Goal: Information Seeking & Learning: Learn about a topic

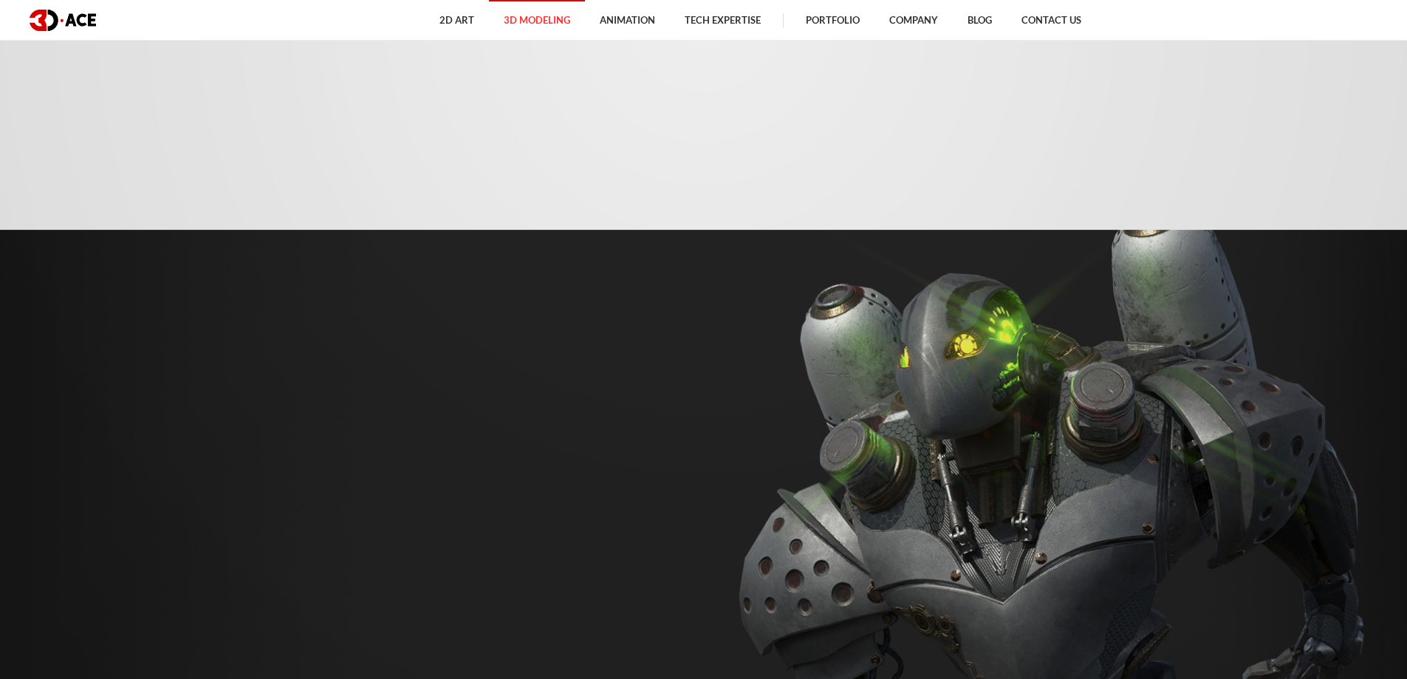
scroll to position [591, 0]
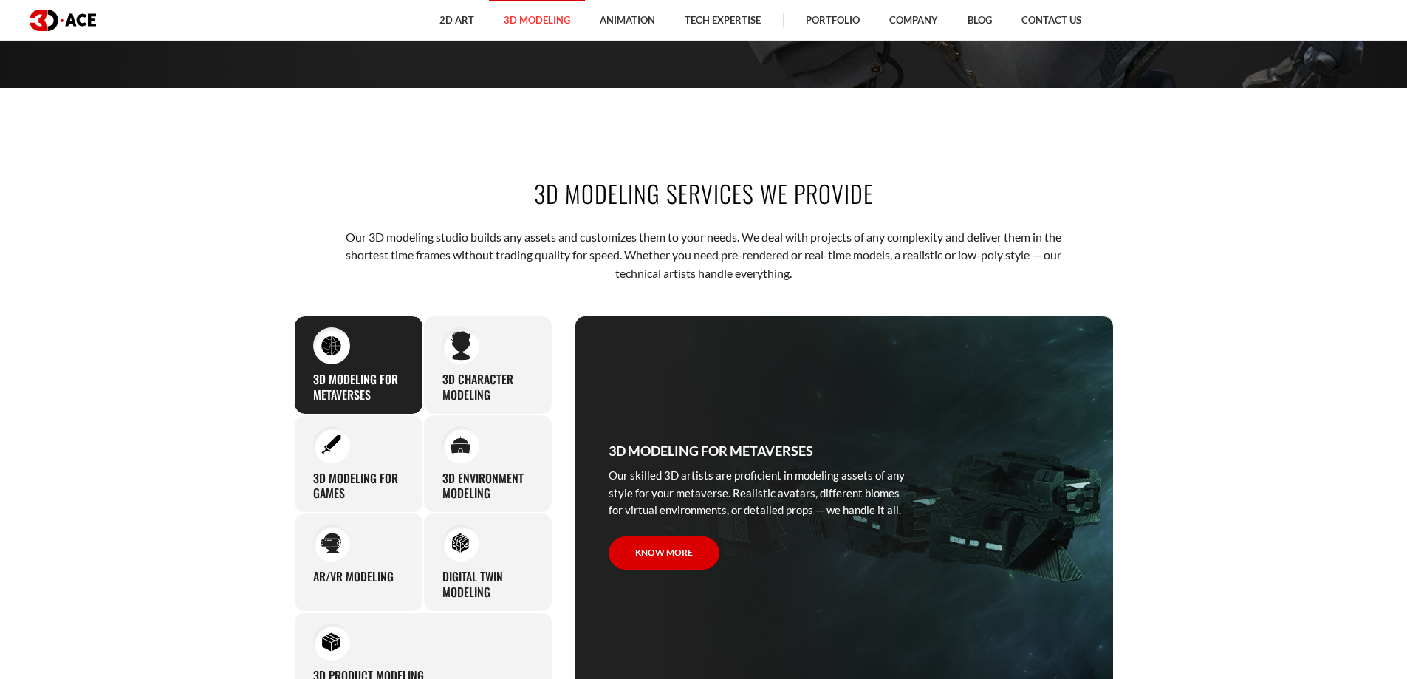
click at [1236, 316] on section "3D modeling services we provide Our 3D modeling studio builds any assets and cu…" at bounding box center [703, 435] width 1407 height 607
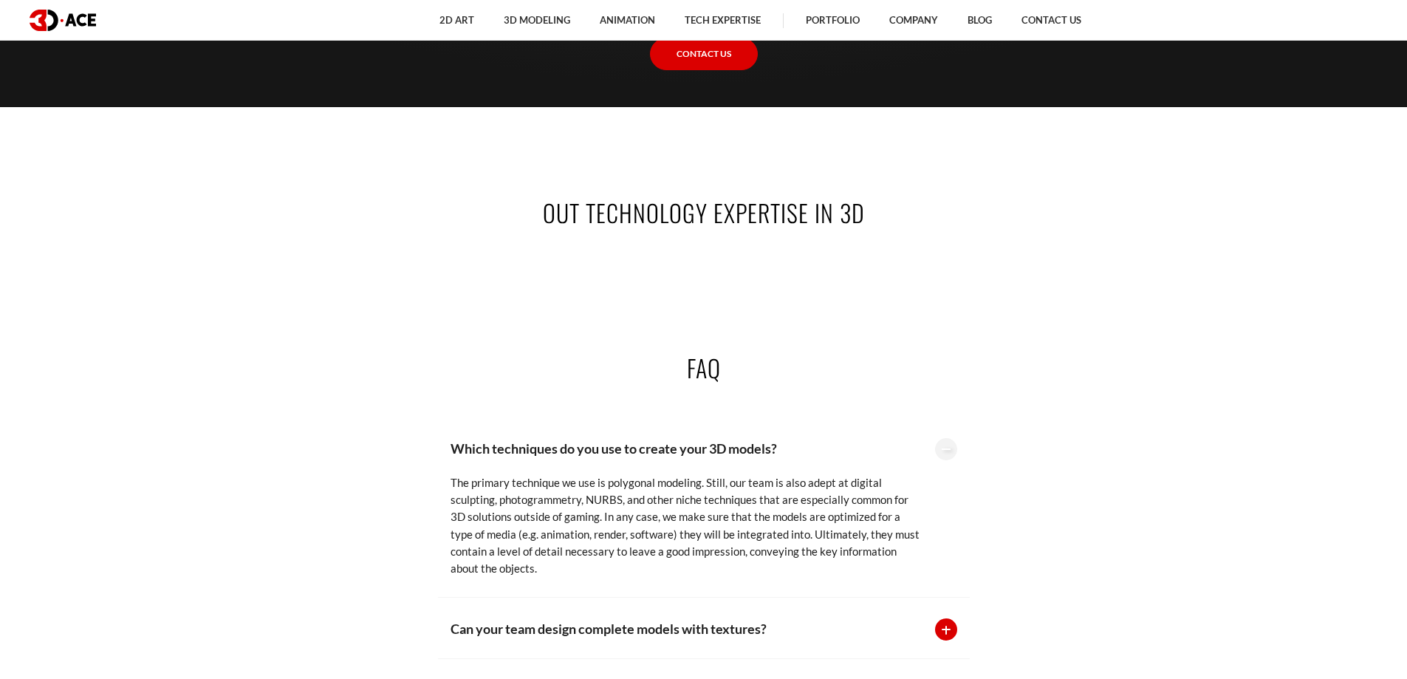
scroll to position [3250, 0]
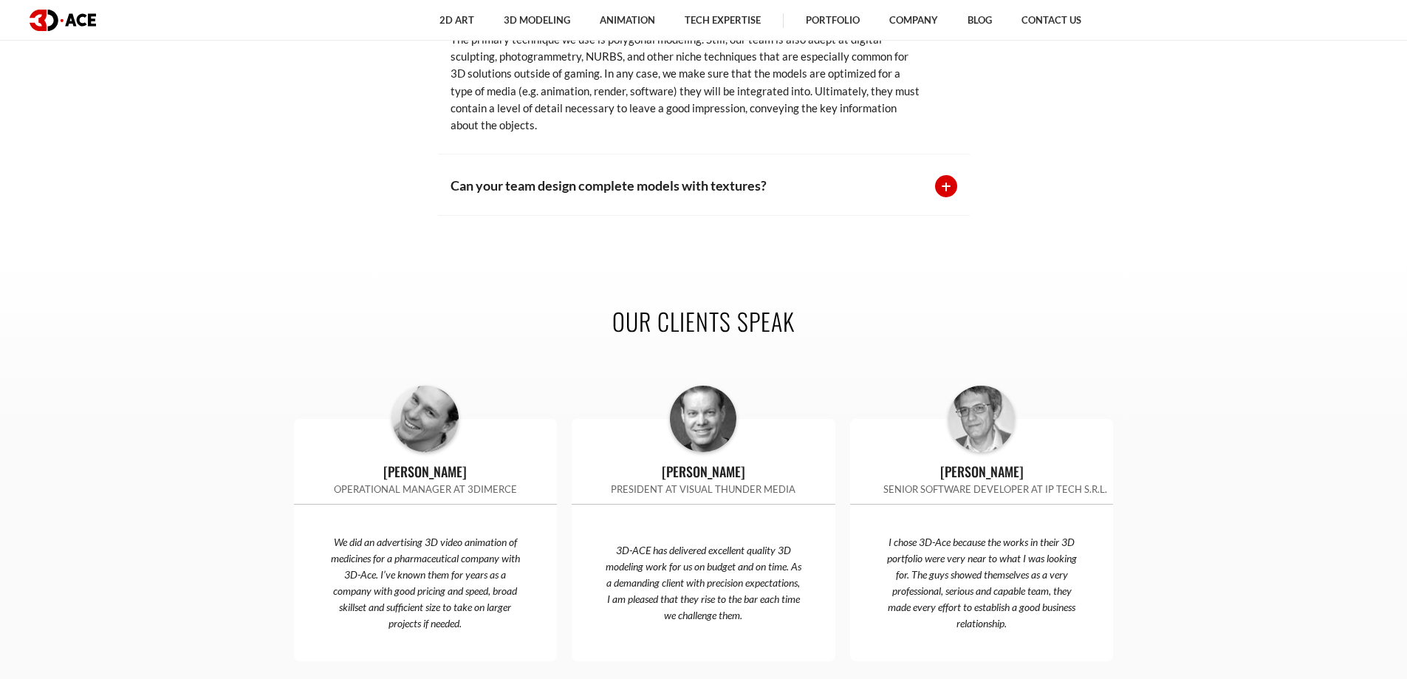
click at [945, 175] on div at bounding box center [946, 186] width 22 height 22
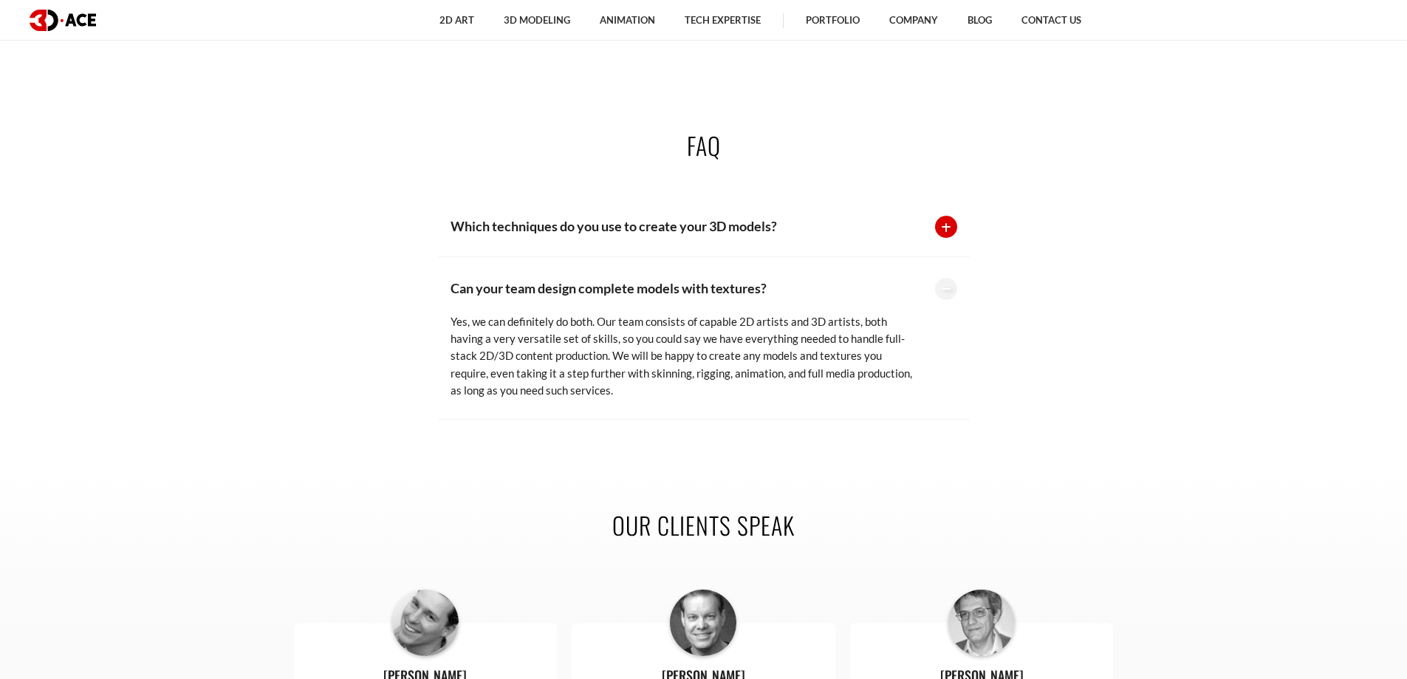
scroll to position [3028, 0]
click at [948, 278] on div at bounding box center [946, 289] width 22 height 22
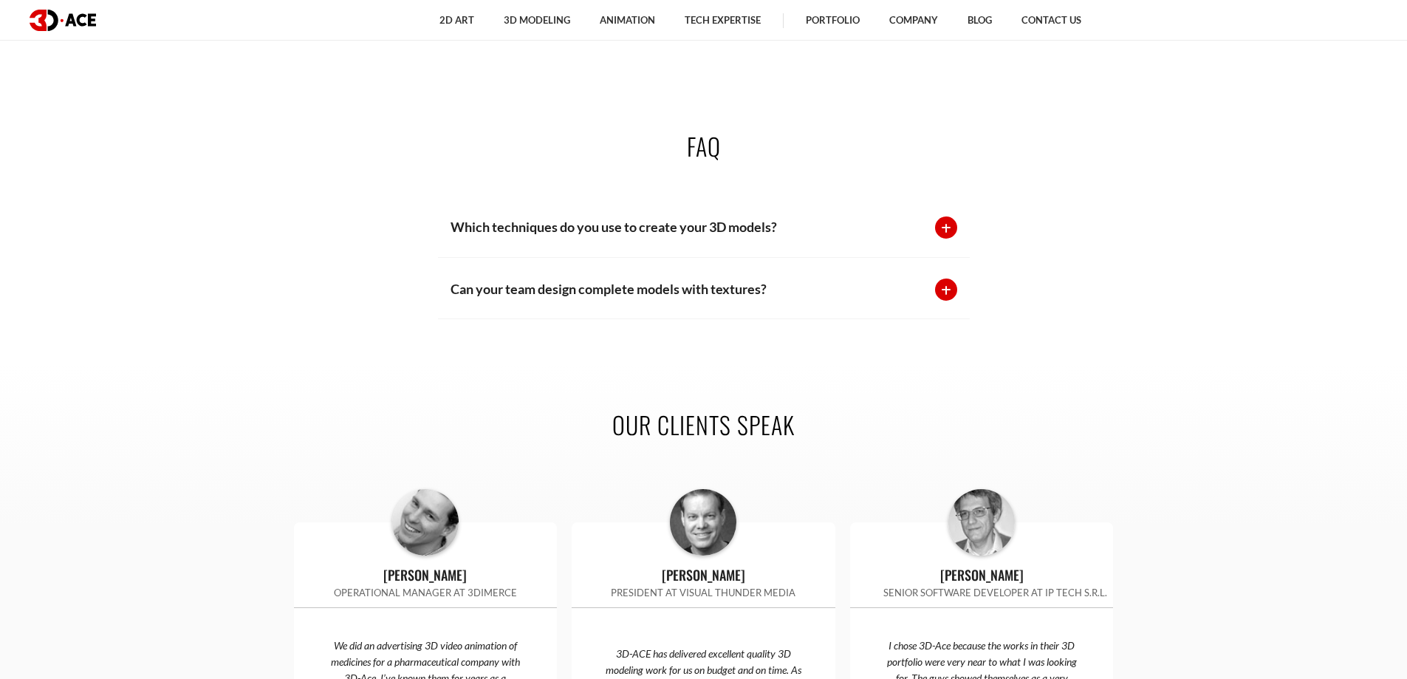
click at [946, 259] on div "Can your team design complete models with textures? Yes, we can definitely do b…" at bounding box center [704, 288] width 532 height 61
click at [945, 278] on div at bounding box center [946, 289] width 22 height 22
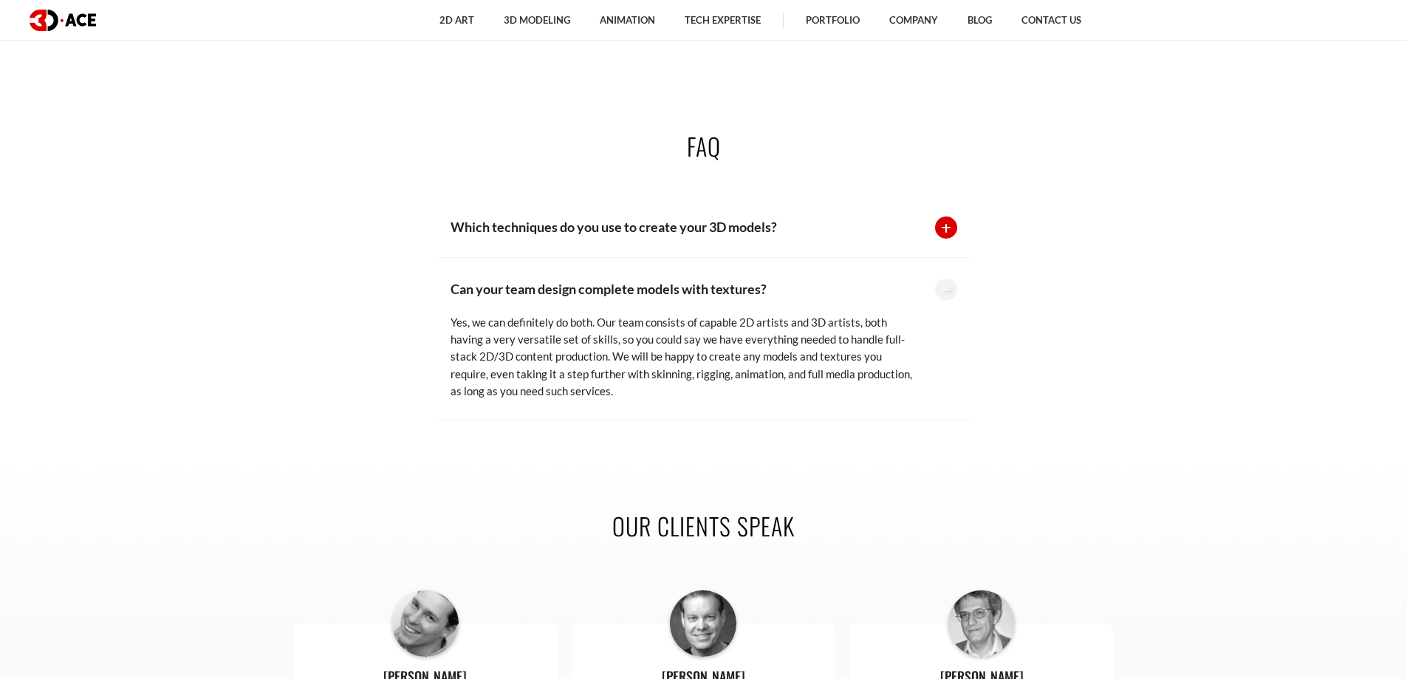
click at [945, 216] on div at bounding box center [946, 227] width 22 height 22
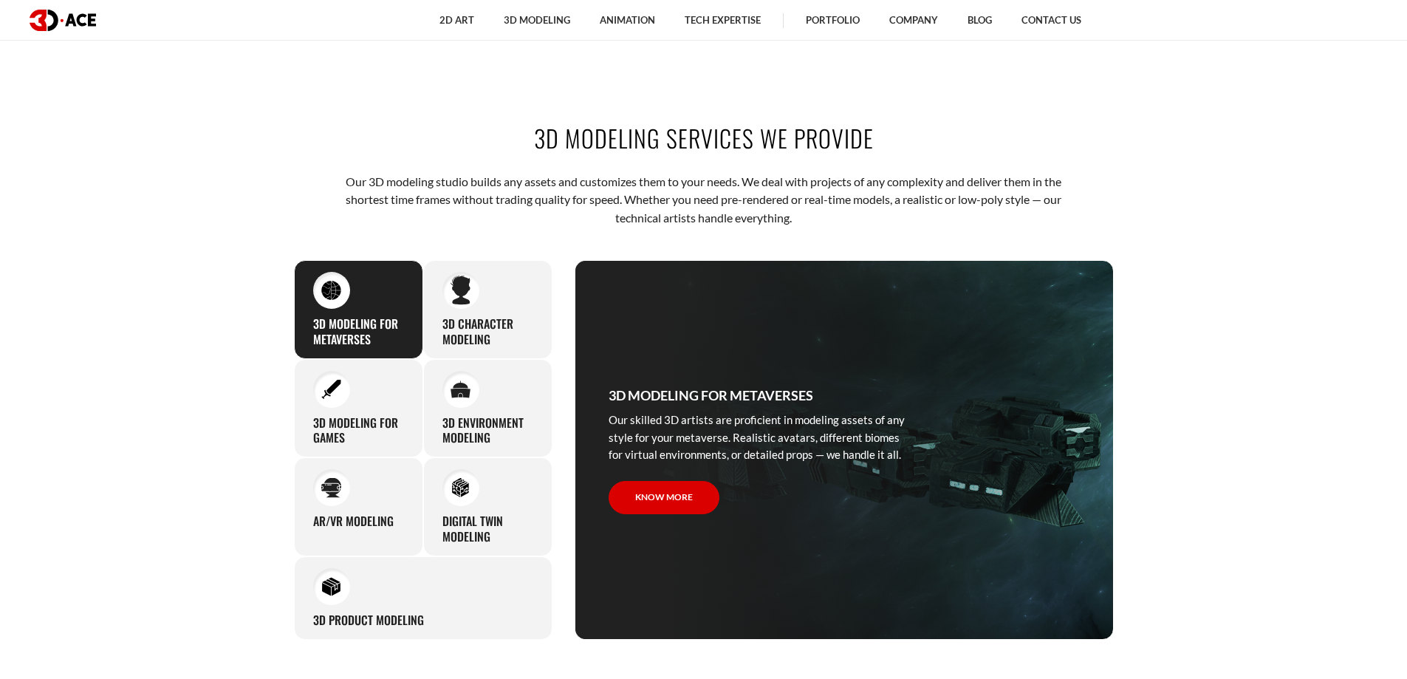
scroll to position [517, 0]
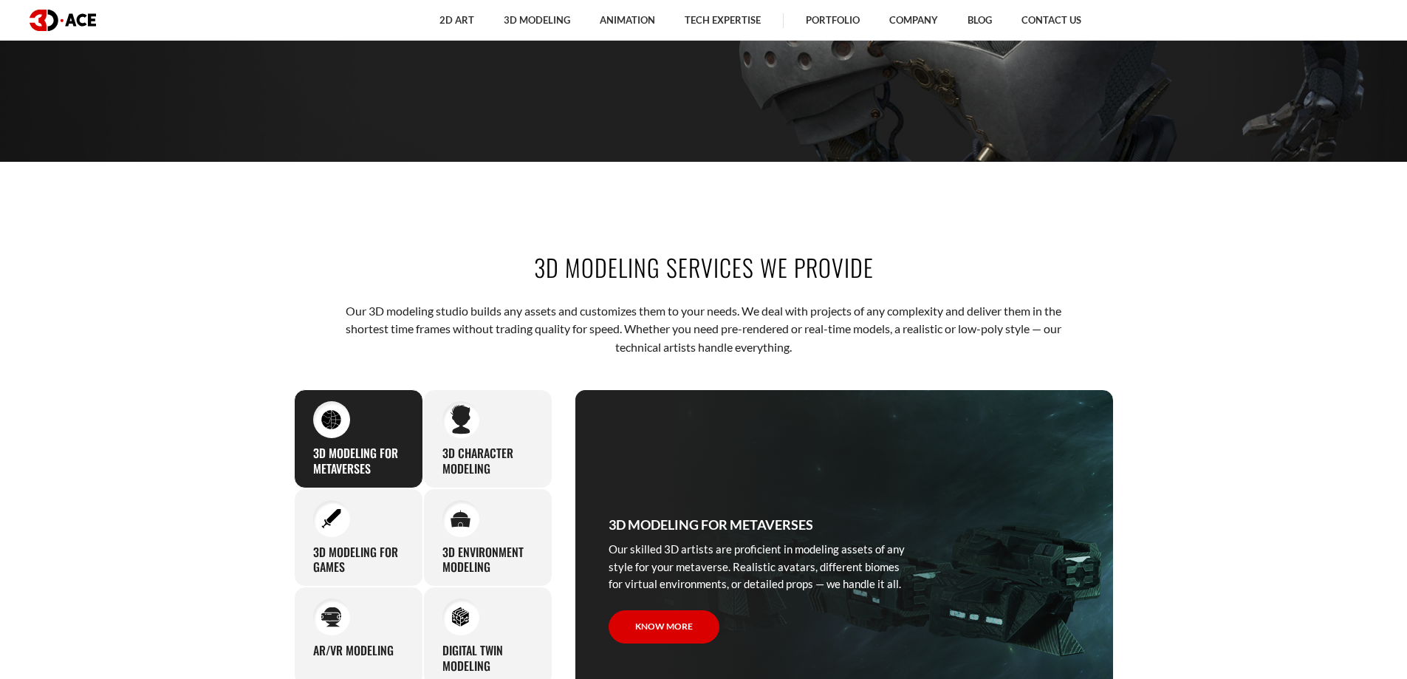
drag, startPoint x: 911, startPoint y: 255, endPoint x: 511, endPoint y: 261, distance: 399.6
click at [511, 261] on h2 "3D modeling services we provide" at bounding box center [704, 266] width 820 height 33
click at [286, 320] on div "3D modeling services we provide Our 3D modeling studio builds any assets and cu…" at bounding box center [704, 509] width 842 height 607
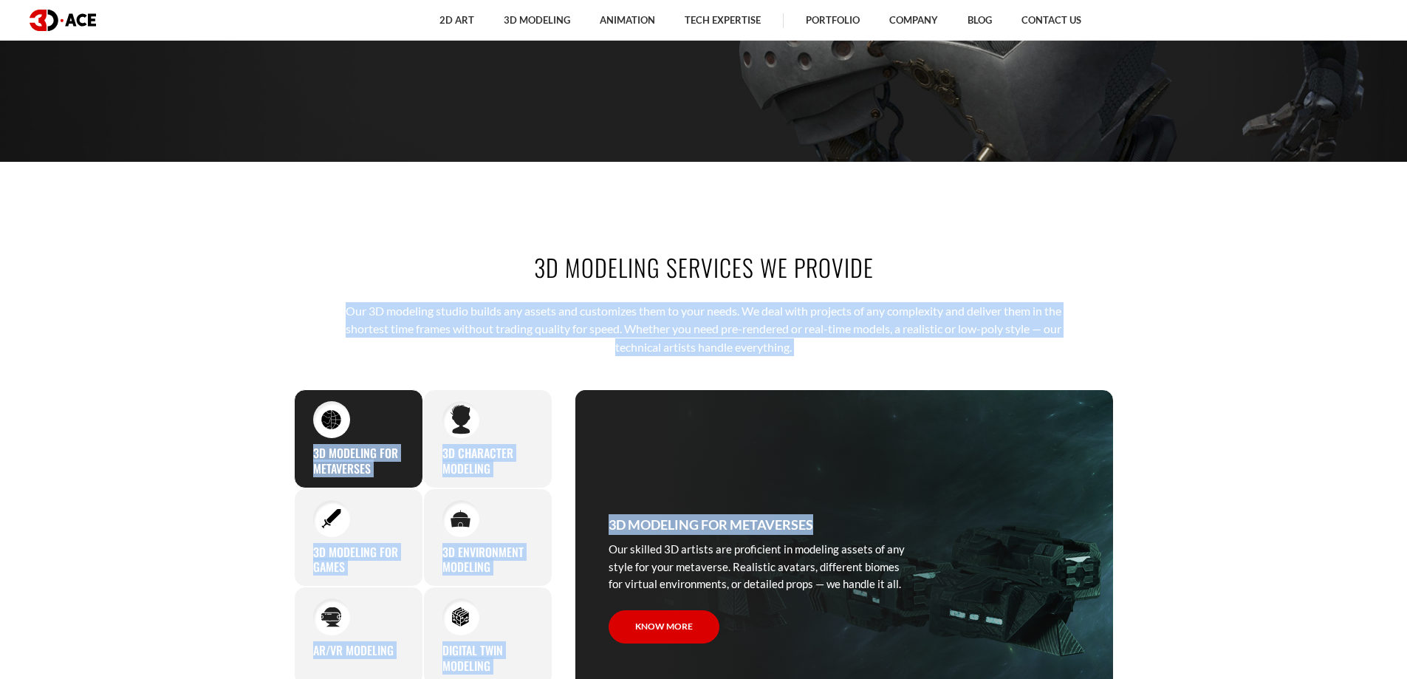
drag, startPoint x: 357, startPoint y: 318, endPoint x: 722, endPoint y: 373, distance: 369.8
click at [722, 373] on div "3D modeling services we provide Our 3D modeling studio builds any assets and cu…" at bounding box center [704, 509] width 842 height 607
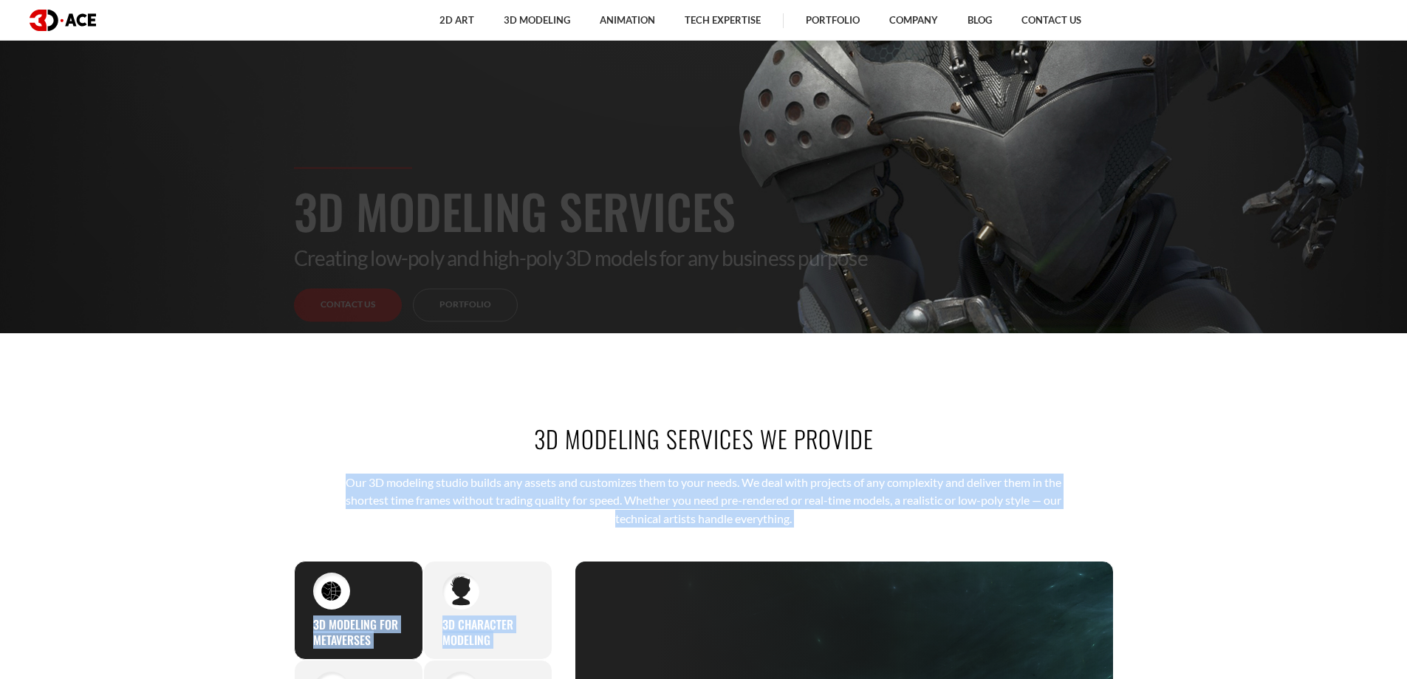
scroll to position [148, 0]
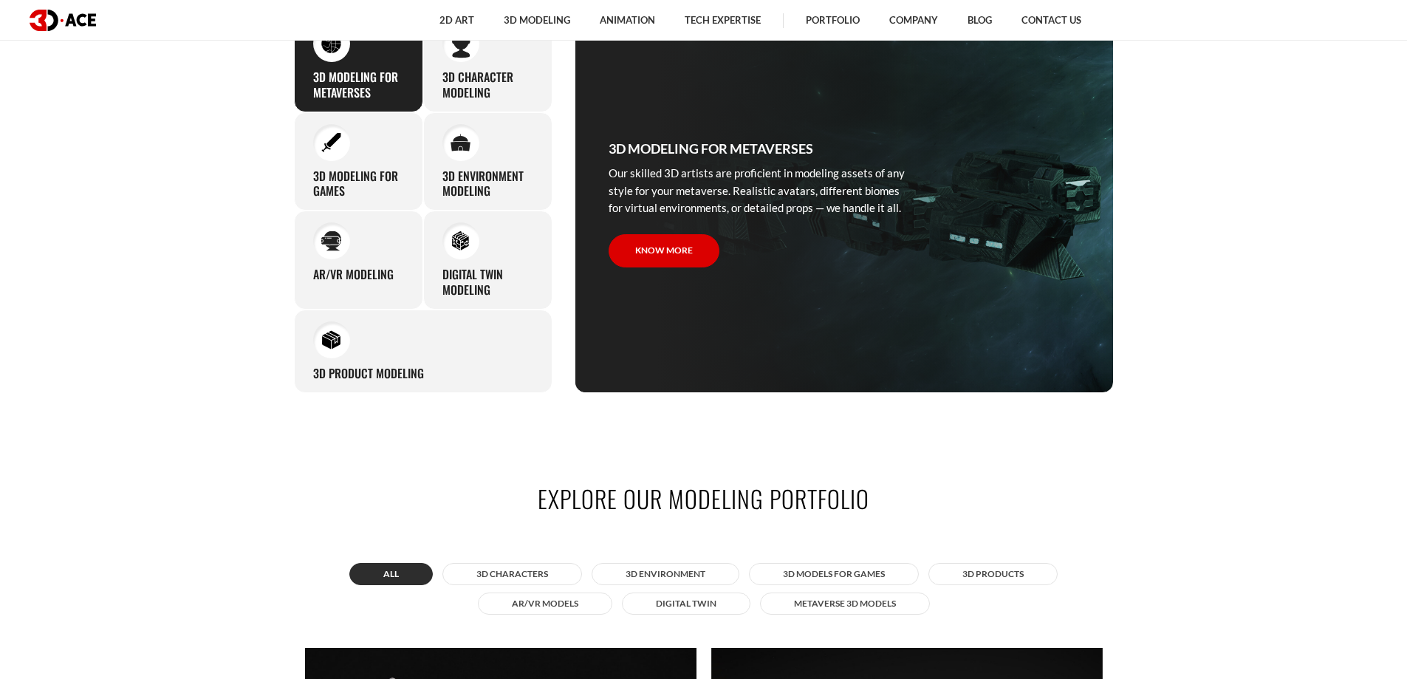
scroll to position [1108, 0]
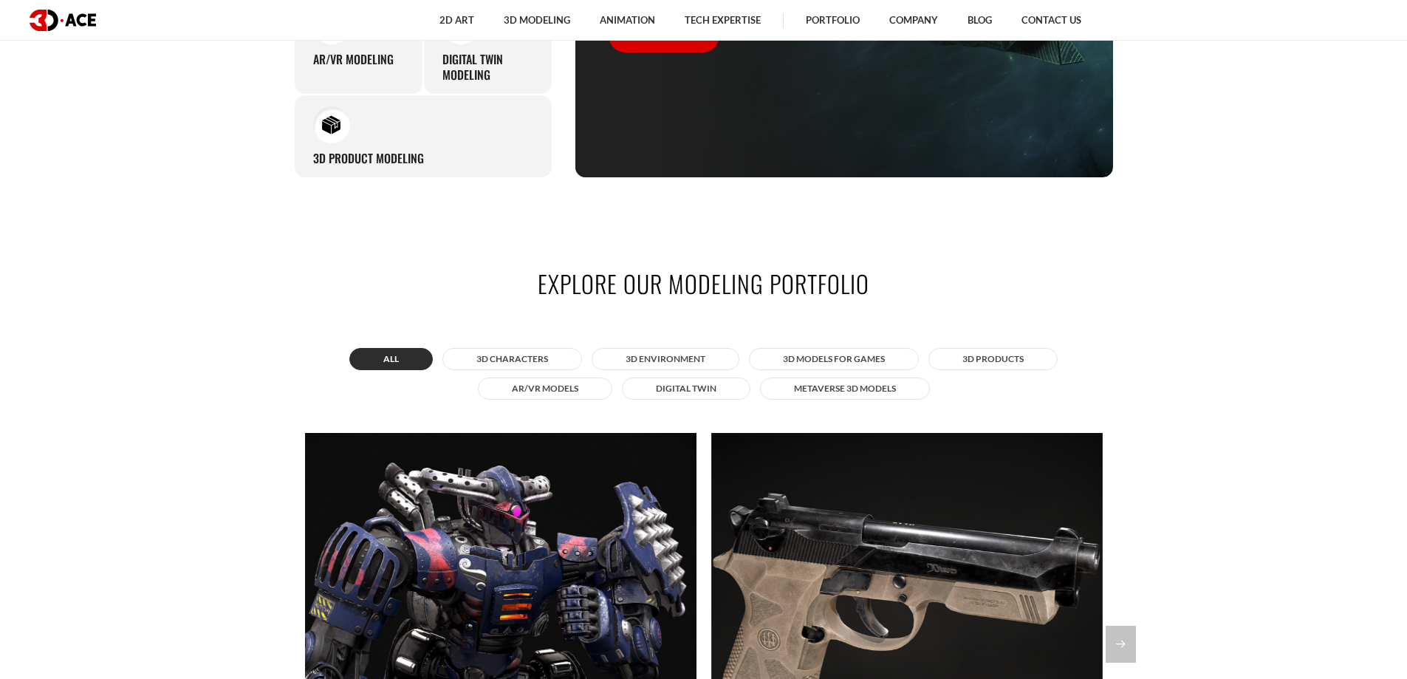
click at [231, 374] on section "Explore our modeling portfolio All 3D Characters 3D Environment 3D Models for G…" at bounding box center [703, 595] width 1407 height 747
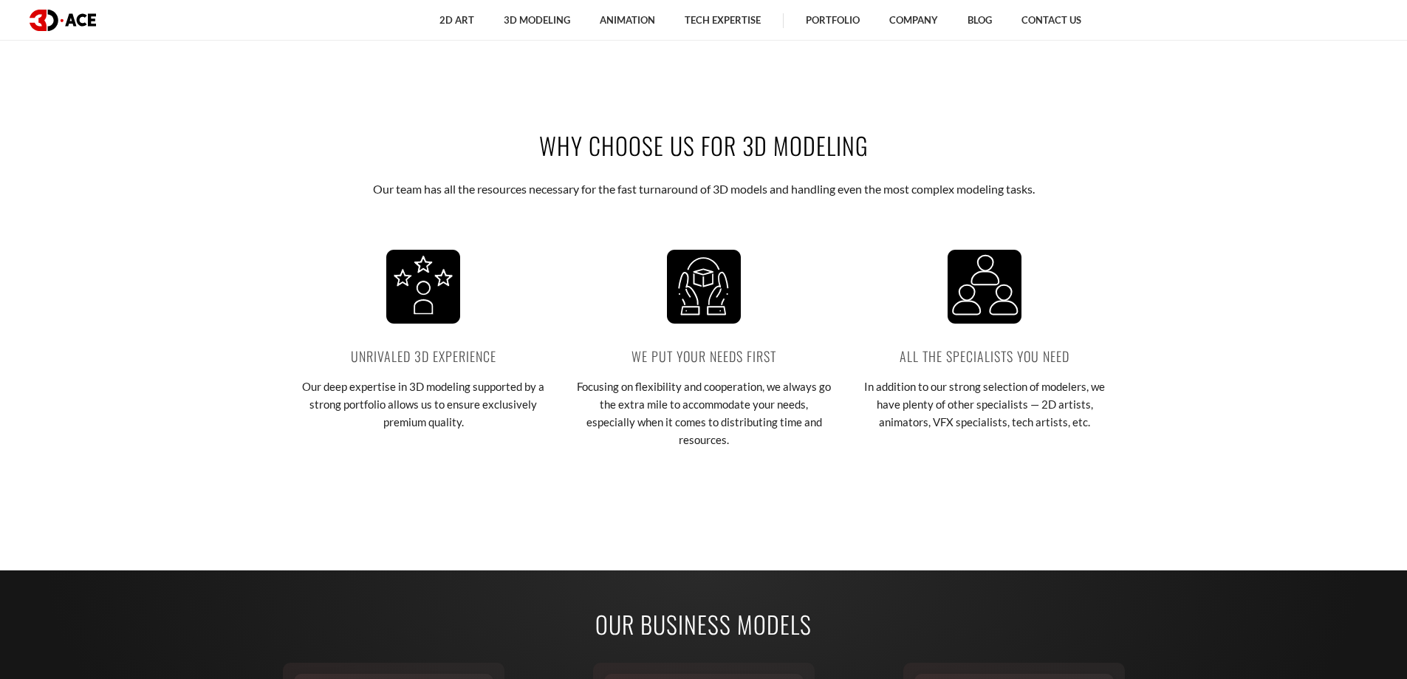
scroll to position [1994, 0]
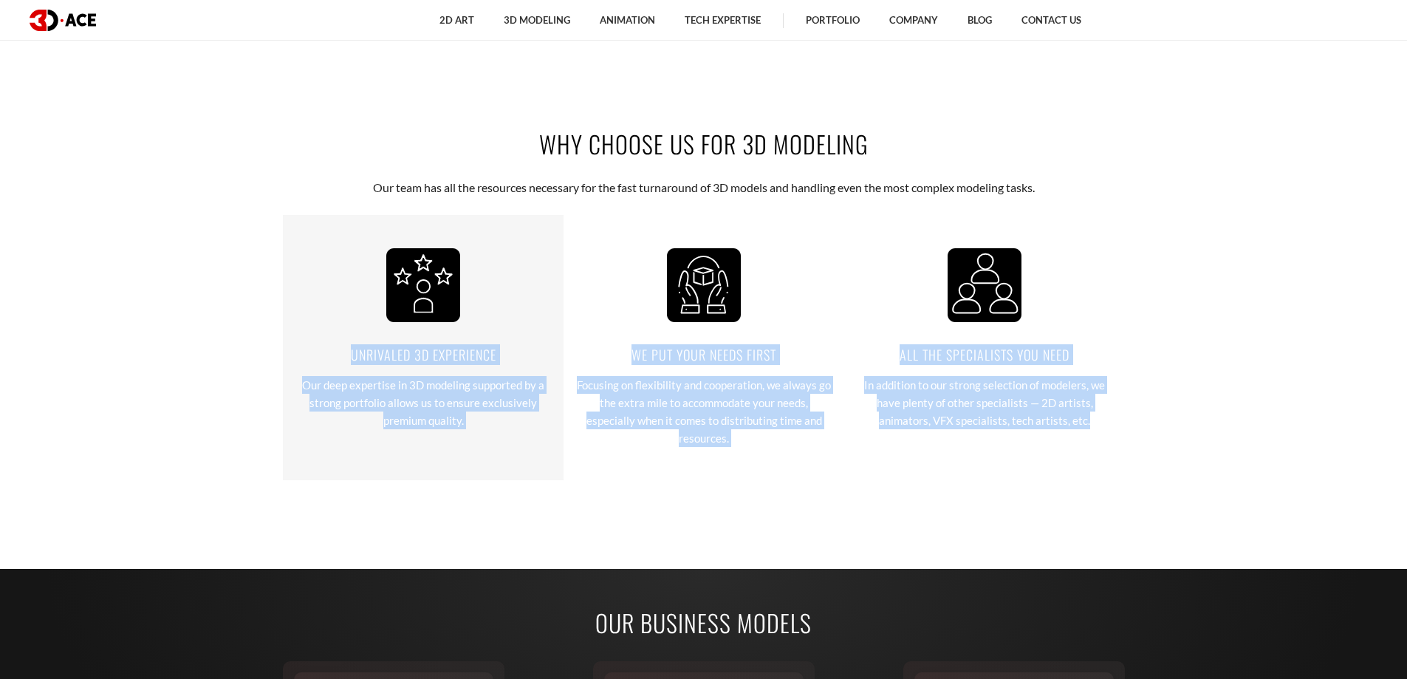
drag, startPoint x: 1286, startPoint y: 464, endPoint x: 334, endPoint y: 342, distance: 959.8
click at [334, 342] on section "Why choose us for 3D modeling Our team has all the resources necessary for the …" at bounding box center [703, 303] width 1407 height 441
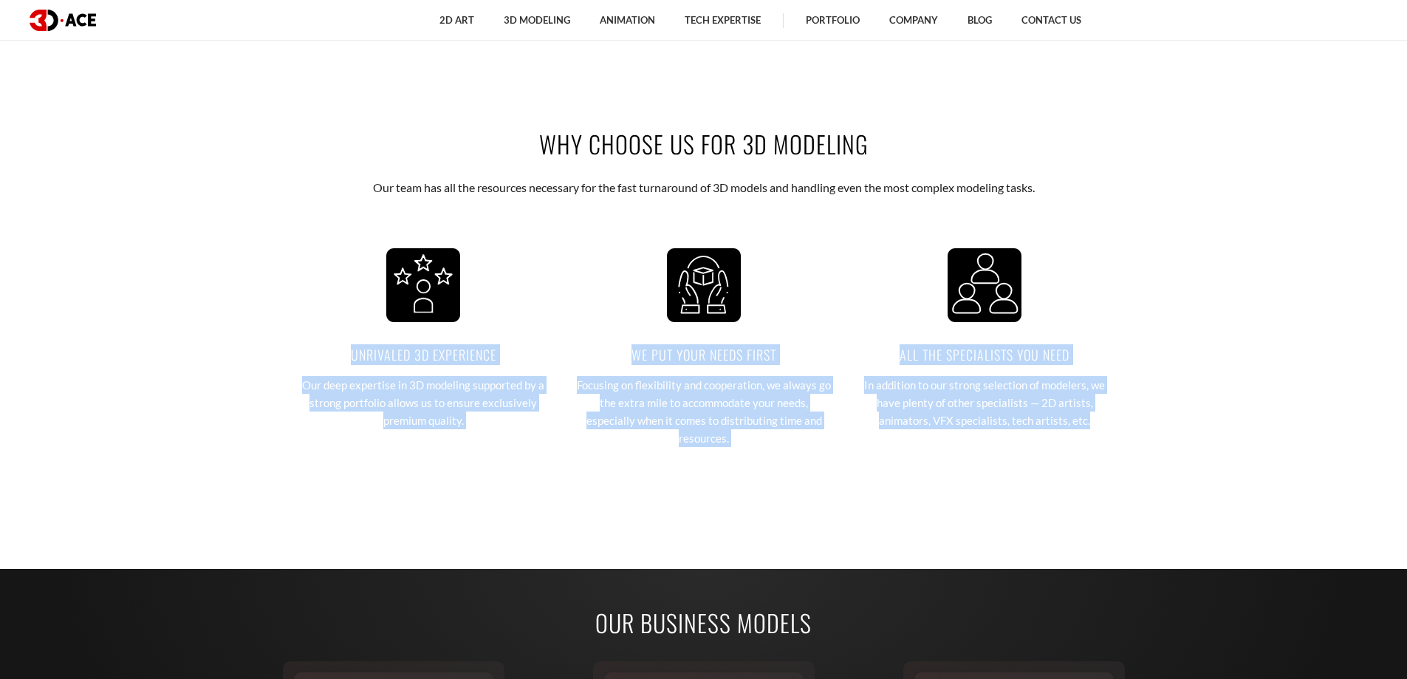
copy div "Unrivaled 3D experience Our deep expertise in 3D modeling supported by a strong…"
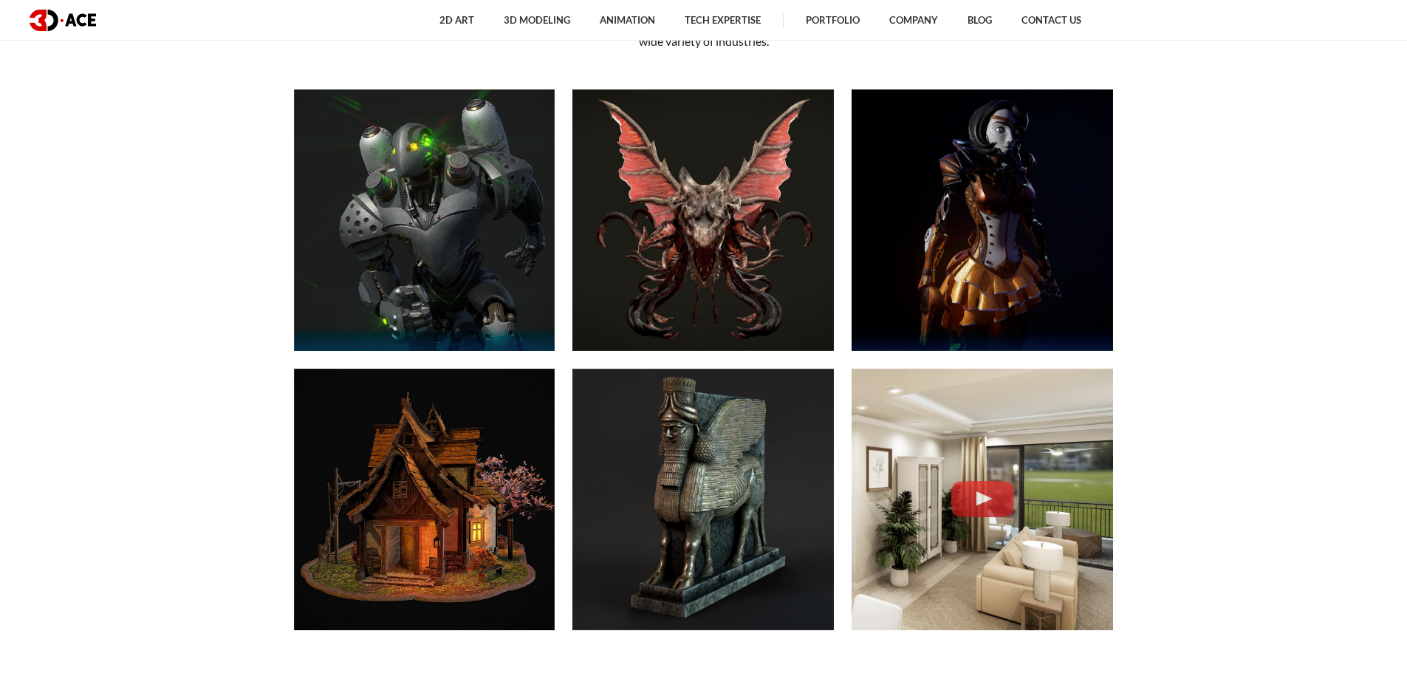
scroll to position [812, 0]
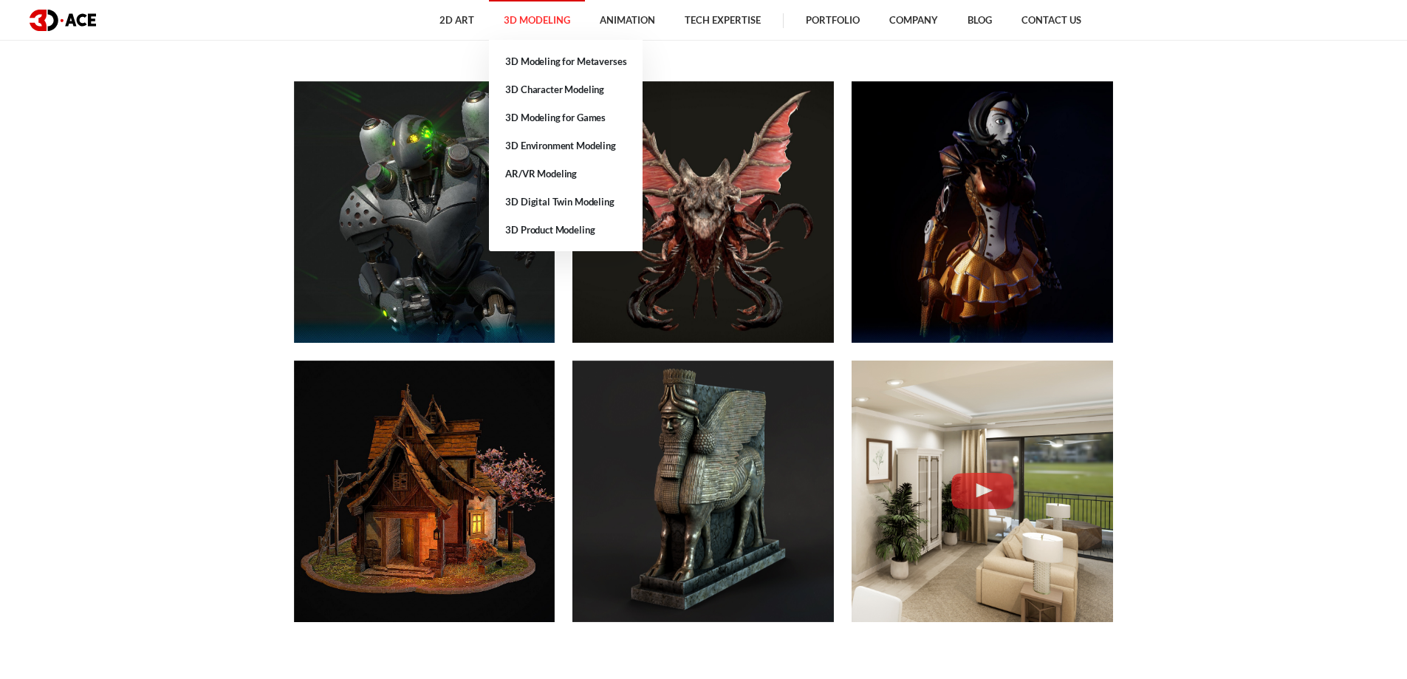
click at [521, 16] on link "3D Modeling" at bounding box center [537, 20] width 96 height 41
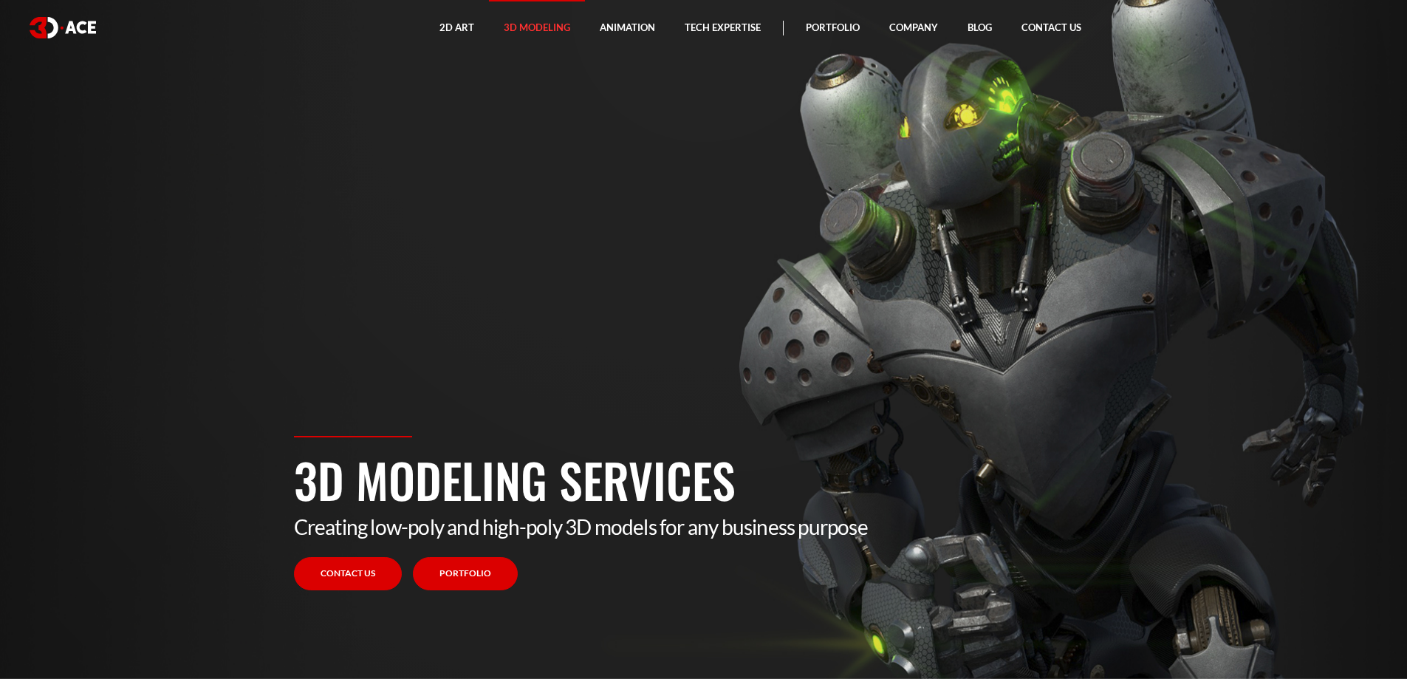
click at [450, 583] on link "Portfolio" at bounding box center [465, 573] width 105 height 33
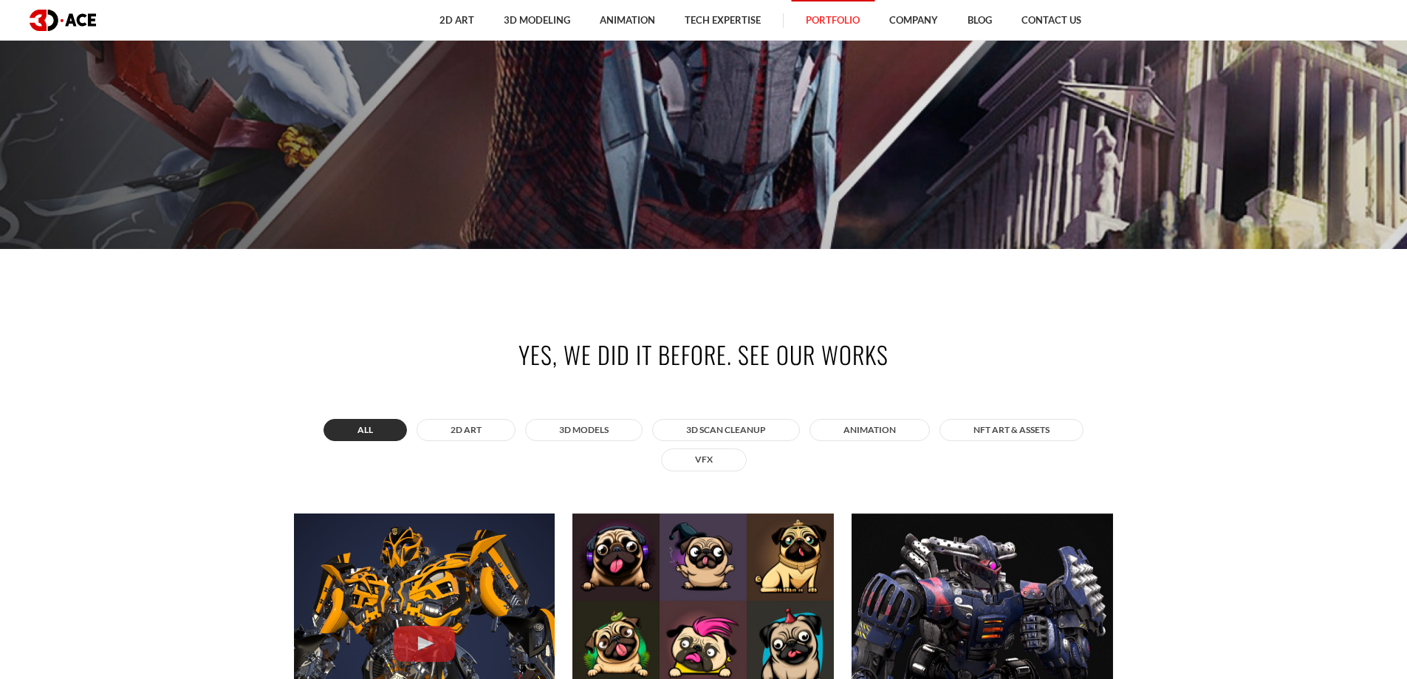
scroll to position [591, 0]
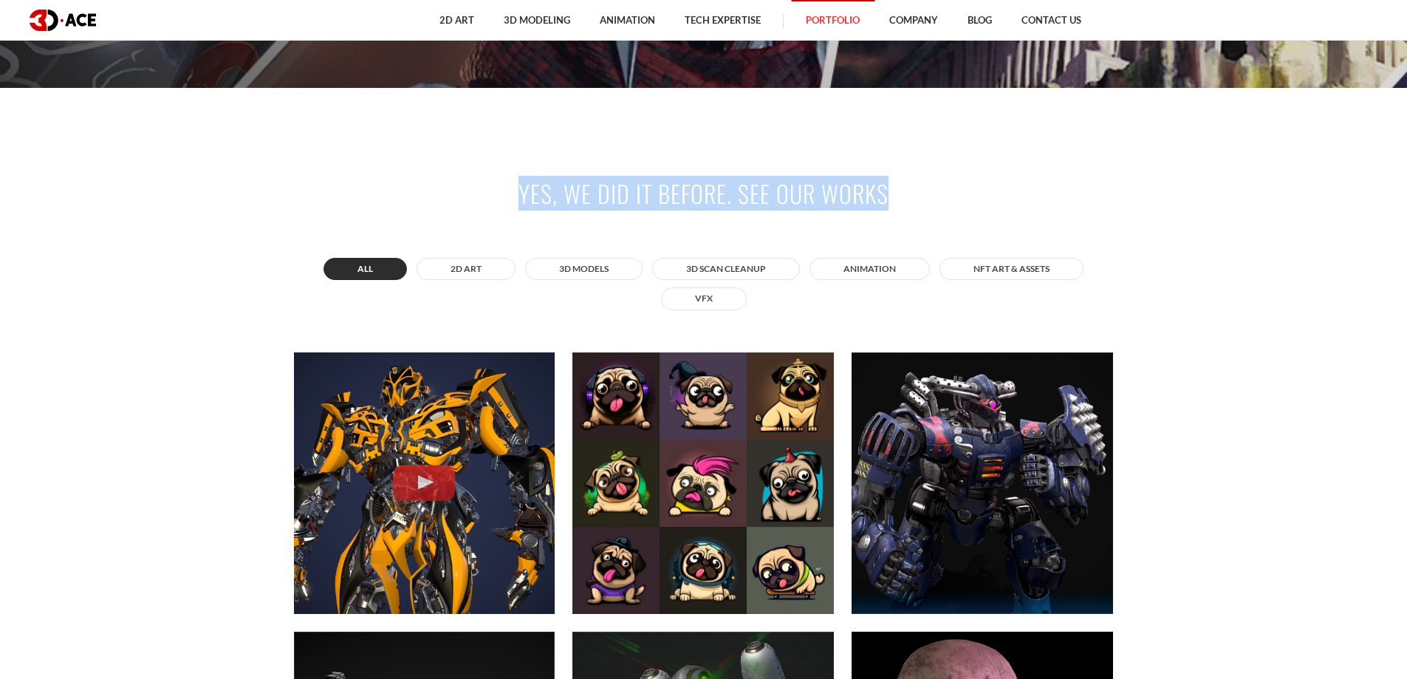
drag, startPoint x: 952, startPoint y: 175, endPoint x: 499, endPoint y: 184, distance: 453.6
copy h2 "Yes, we did it before. See our works"
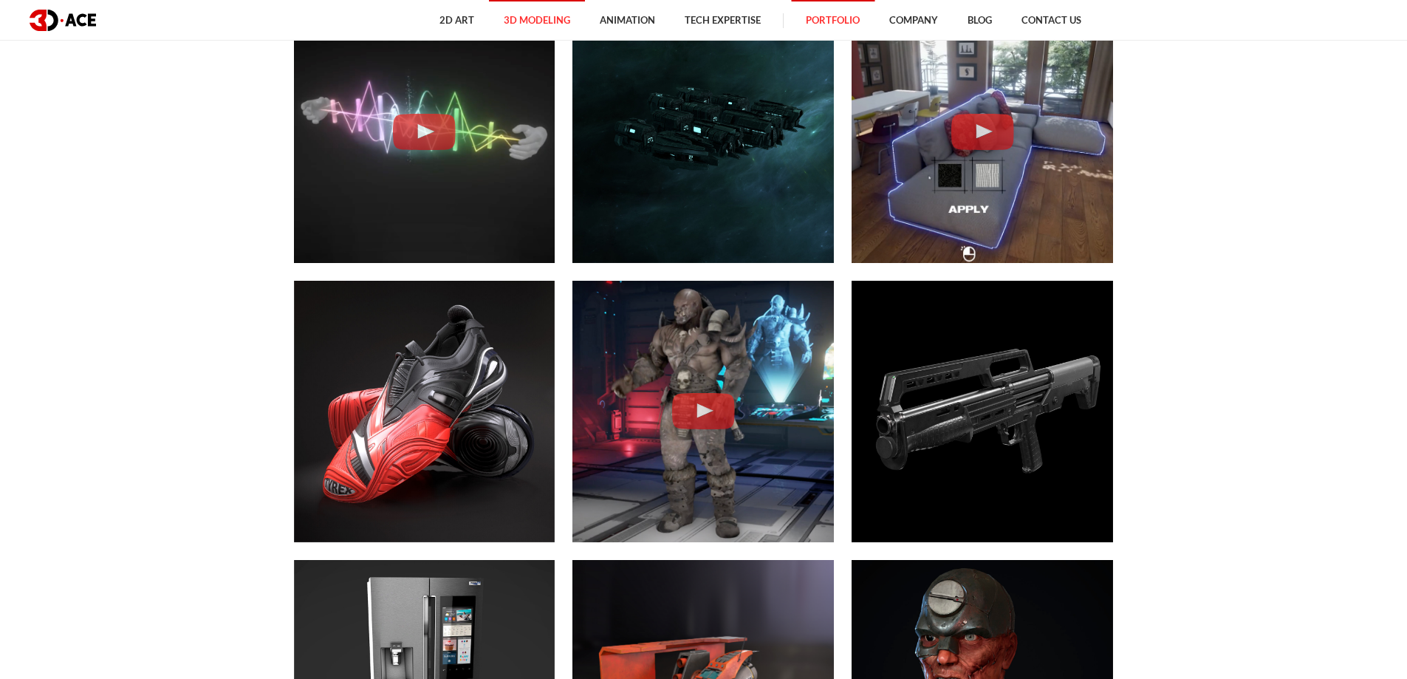
scroll to position [3988, 0]
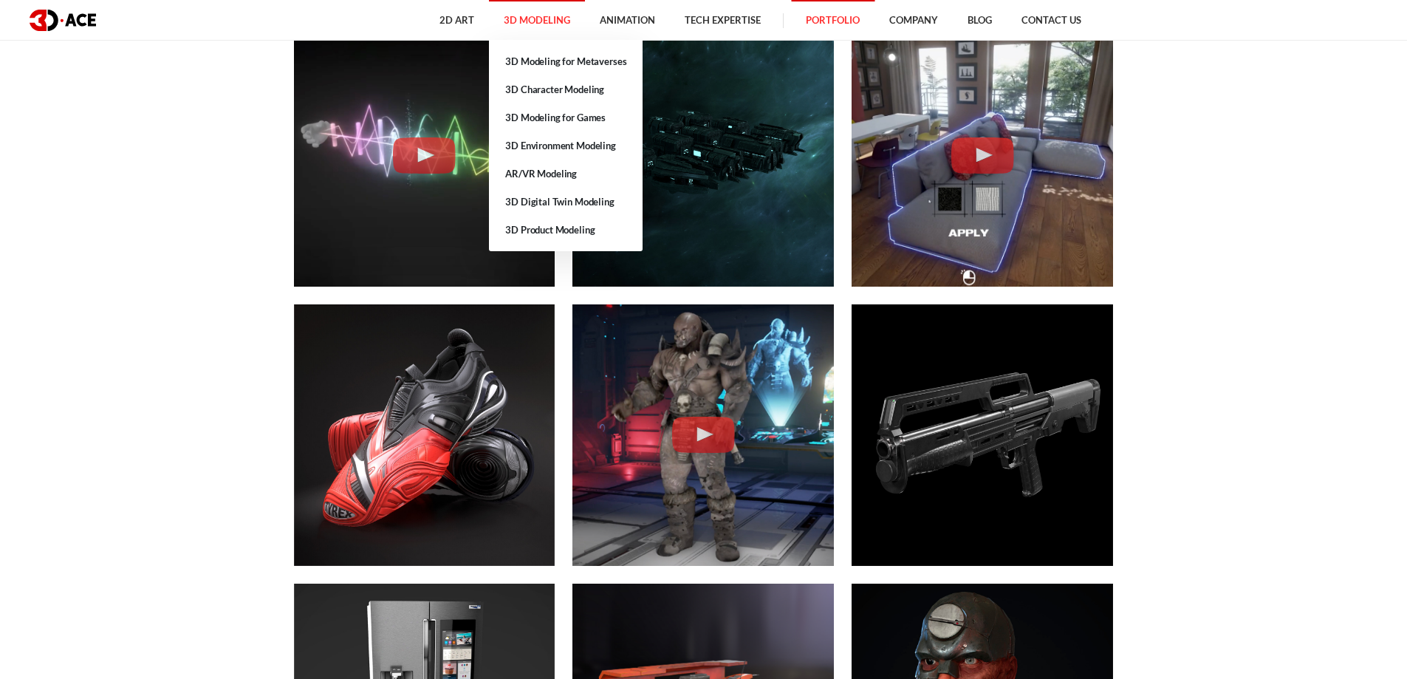
click at [560, 11] on link "3D Modeling" at bounding box center [537, 20] width 96 height 41
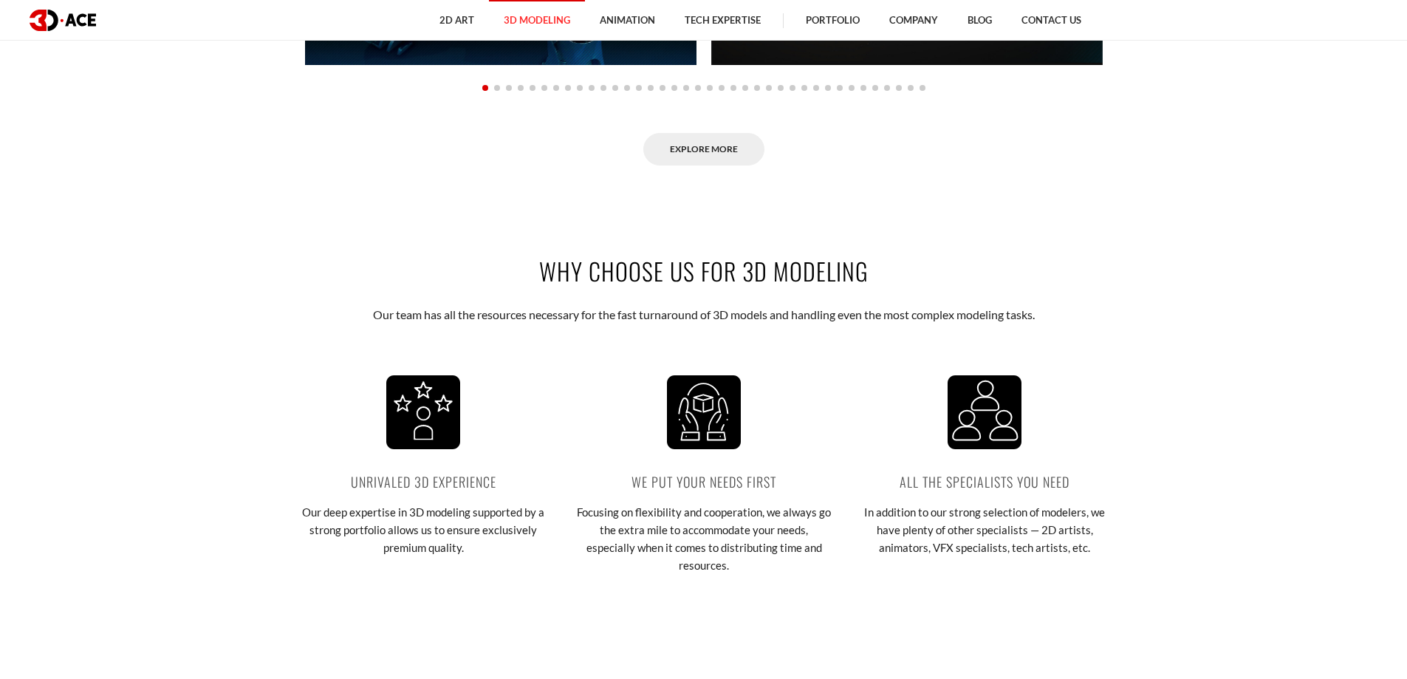
scroll to position [1846, 0]
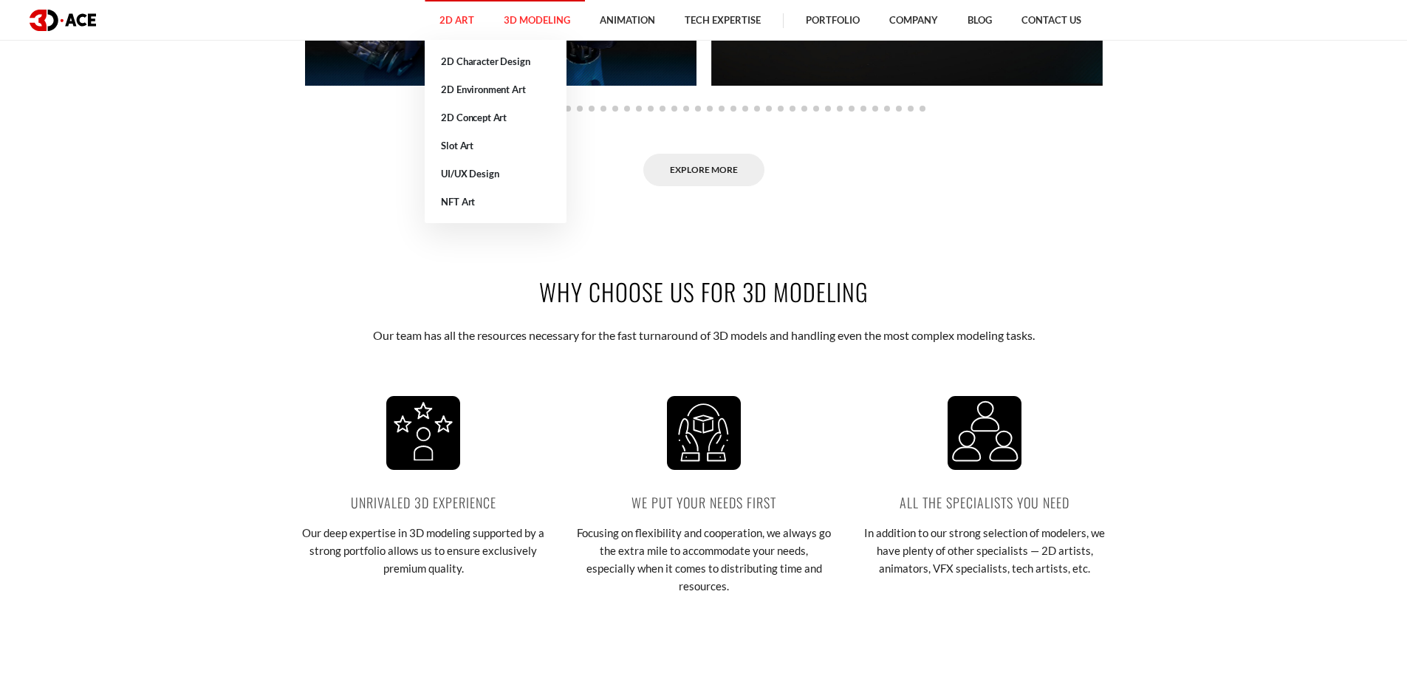
click at [475, 16] on link "2D Art" at bounding box center [457, 20] width 64 height 41
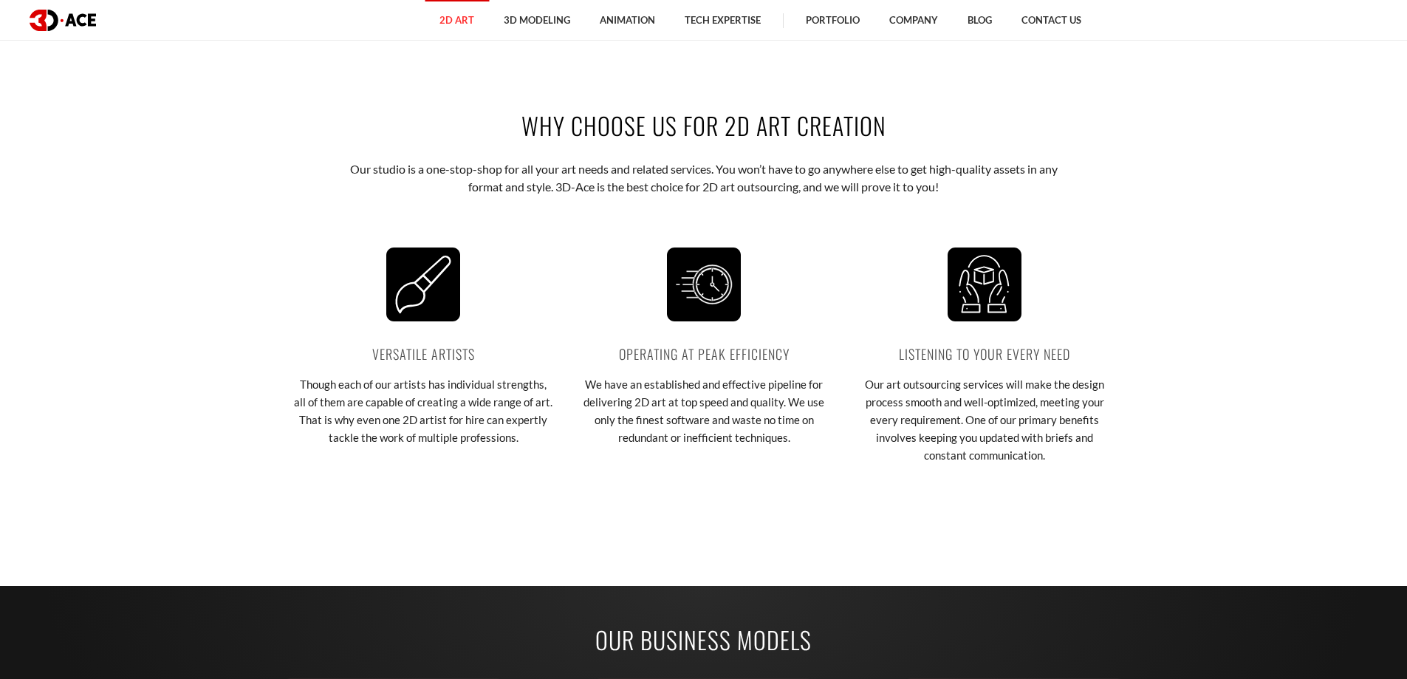
scroll to position [1846, 0]
